Goal: Find specific fact: Find specific fact

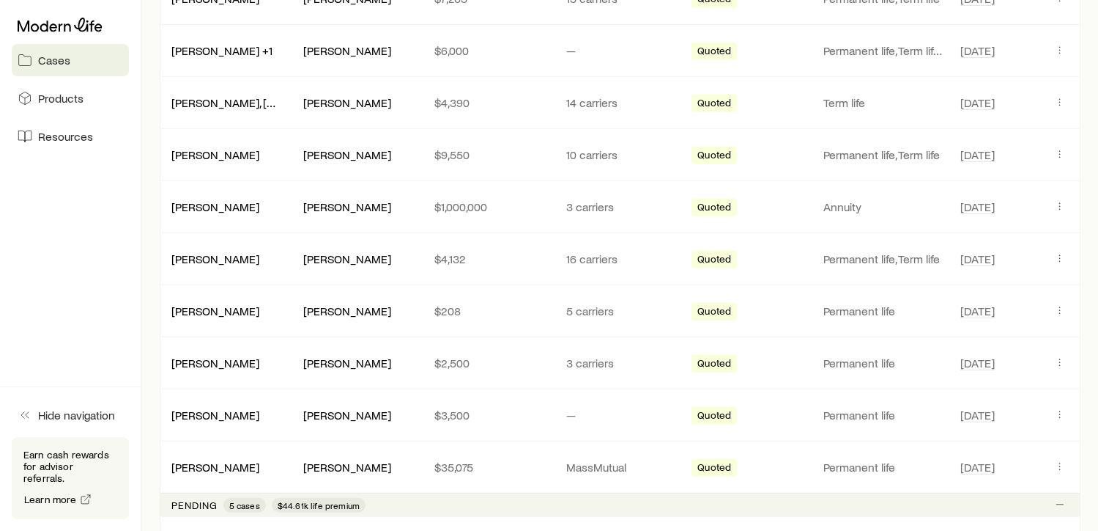
scroll to position [623, 0]
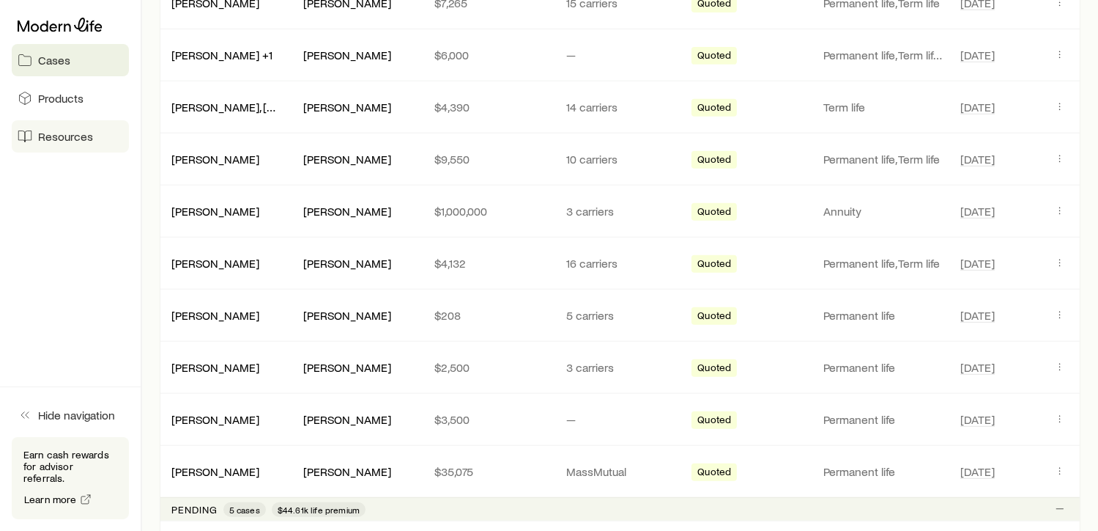
click at [70, 131] on span "Resources" at bounding box center [65, 136] width 55 height 15
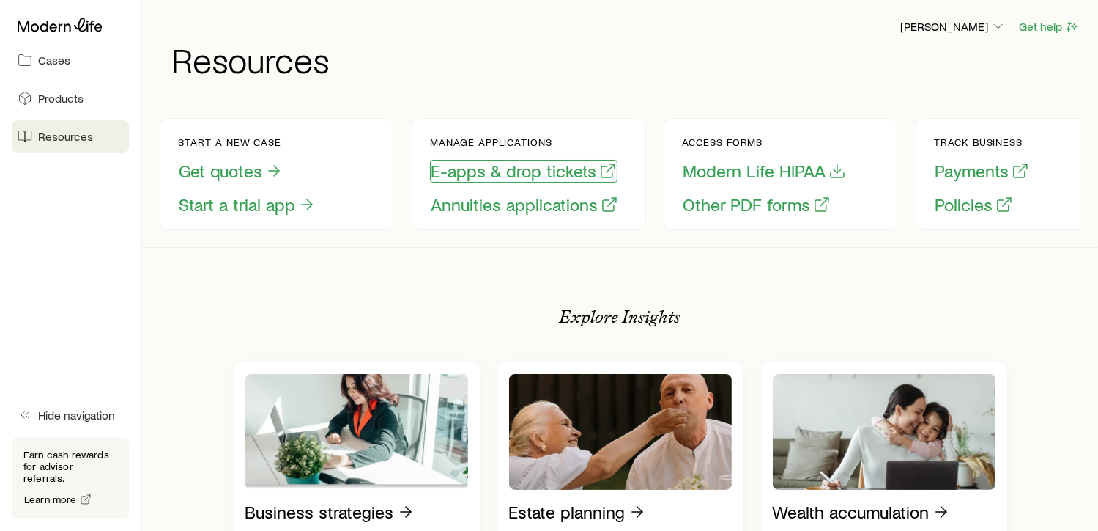
click at [526, 169] on button "E-apps & drop tickets" at bounding box center [524, 171] width 188 height 23
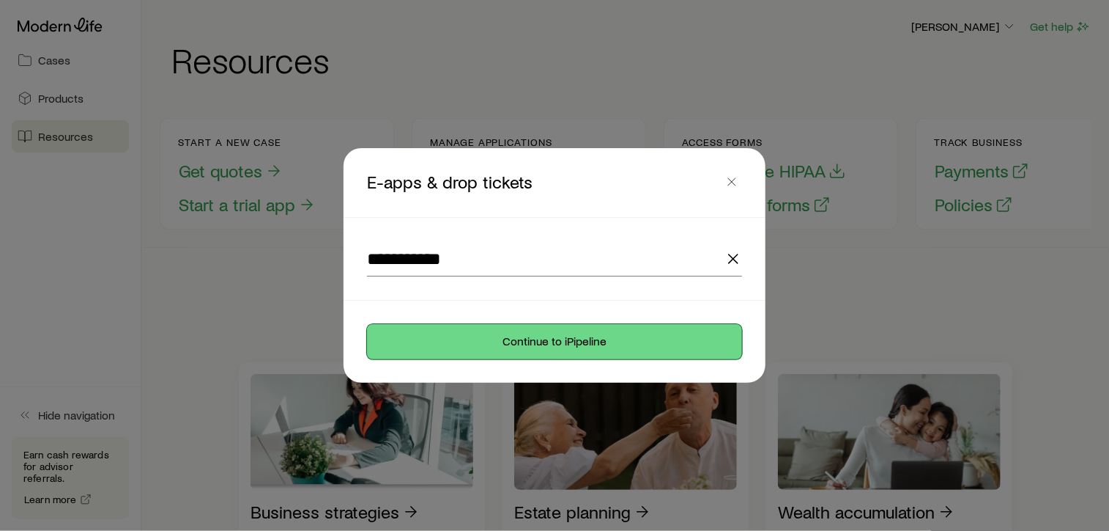
click at [570, 341] on button "Continue to iPipeline" at bounding box center [554, 341] width 375 height 35
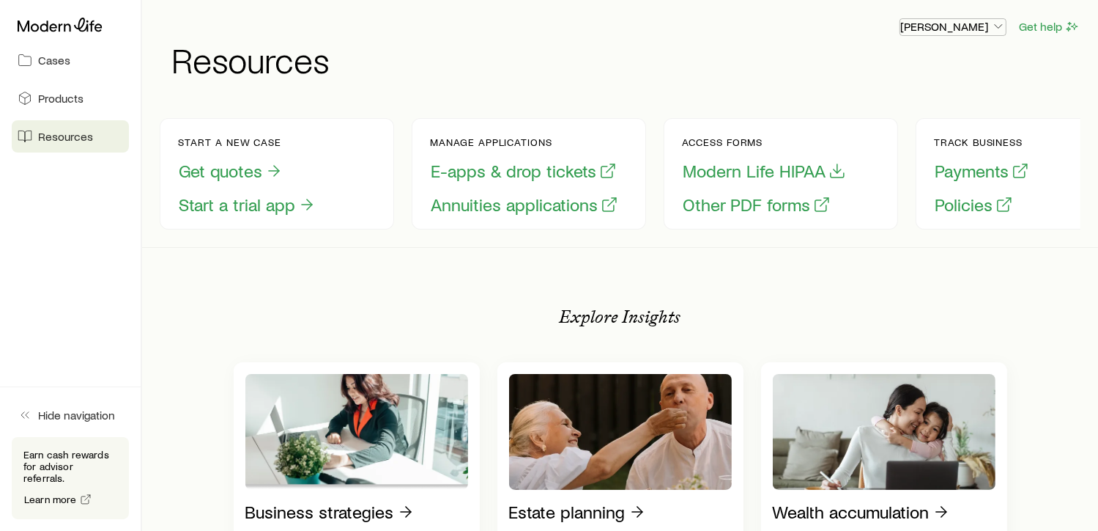
click at [964, 29] on p "[PERSON_NAME]" at bounding box center [954, 26] width 106 height 15
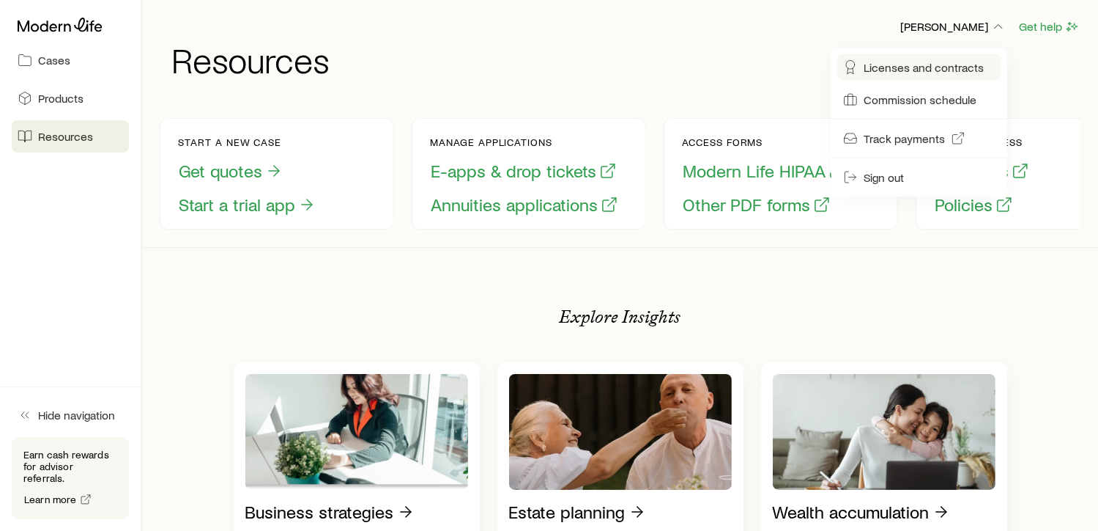
click at [937, 72] on span "Licenses and contracts" at bounding box center [924, 67] width 120 height 15
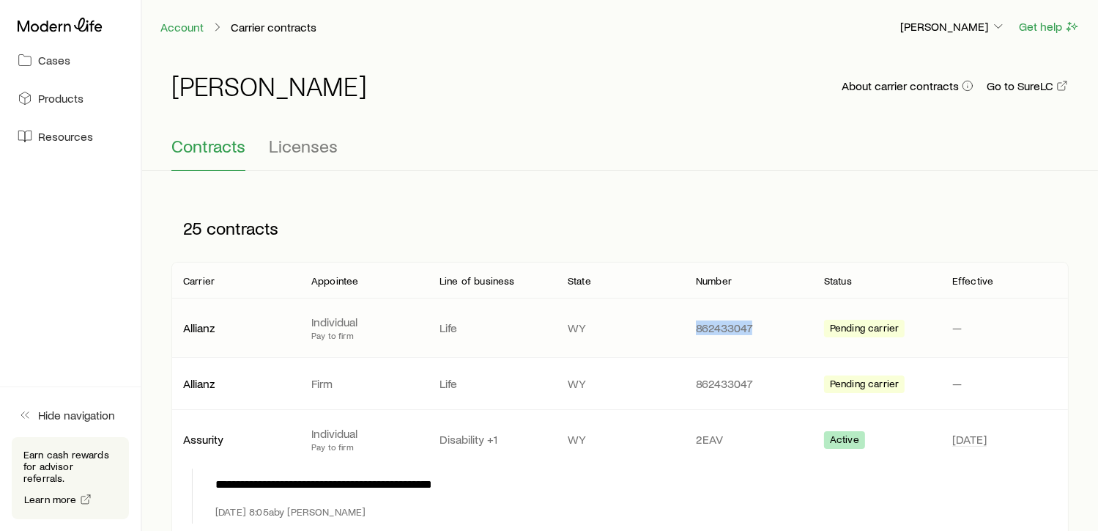
drag, startPoint x: 752, startPoint y: 328, endPoint x: 689, endPoint y: 330, distance: 63.1
click at [689, 330] on div "862433047" at bounding box center [748, 327] width 128 height 15
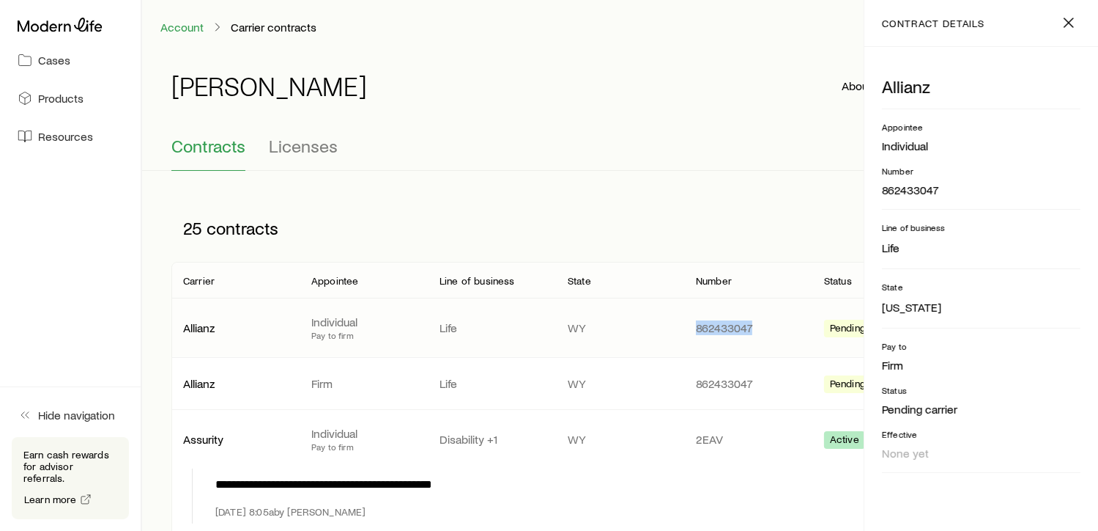
drag, startPoint x: 689, startPoint y: 330, endPoint x: 727, endPoint y: 326, distance: 38.4
copy p "862433047"
